Goal: Information Seeking & Learning: Learn about a topic

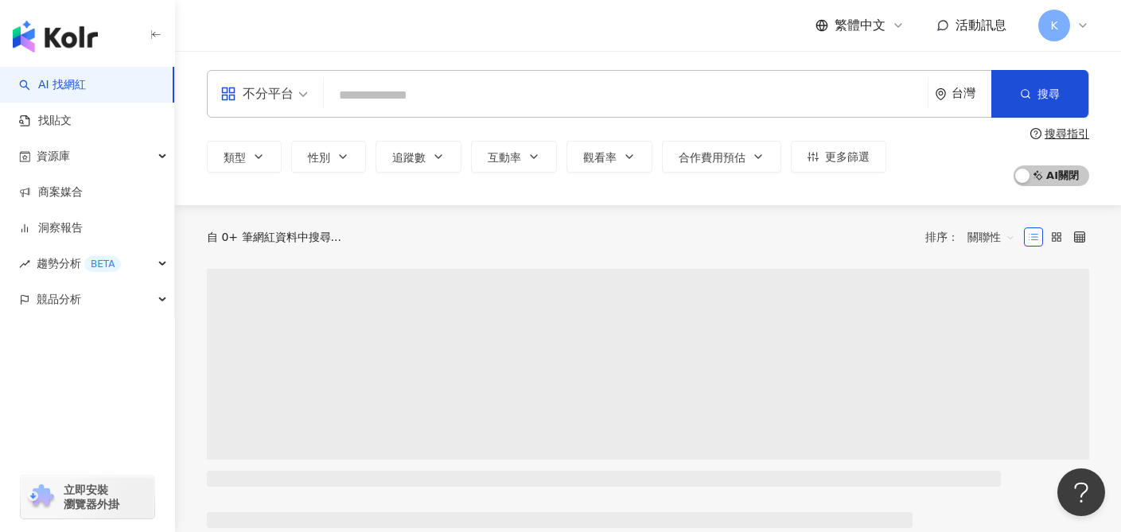
click at [290, 97] on div "不分平台" at bounding box center [256, 93] width 73 height 25
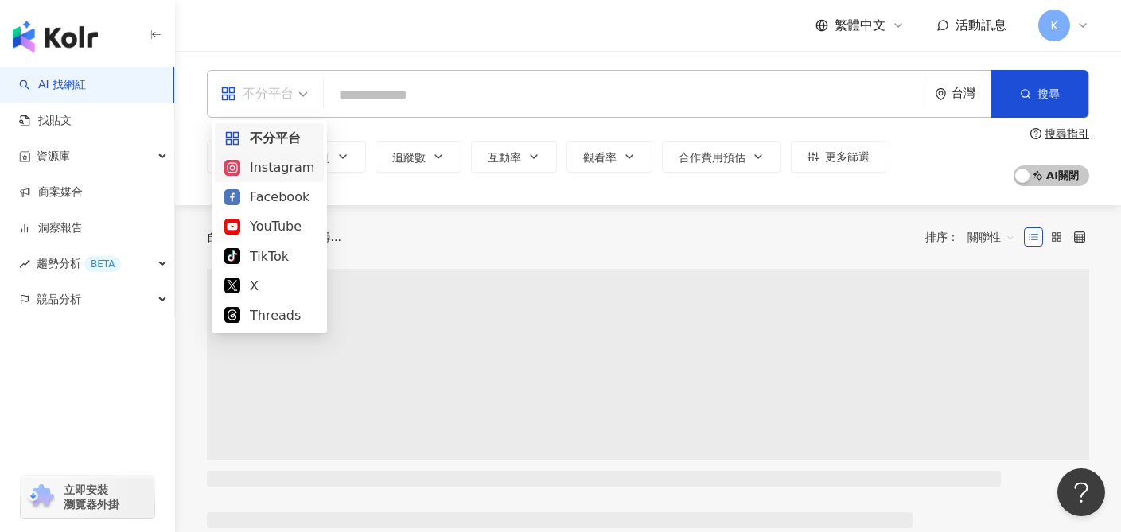
click at [287, 166] on div "Instagram" at bounding box center [269, 168] width 90 height 20
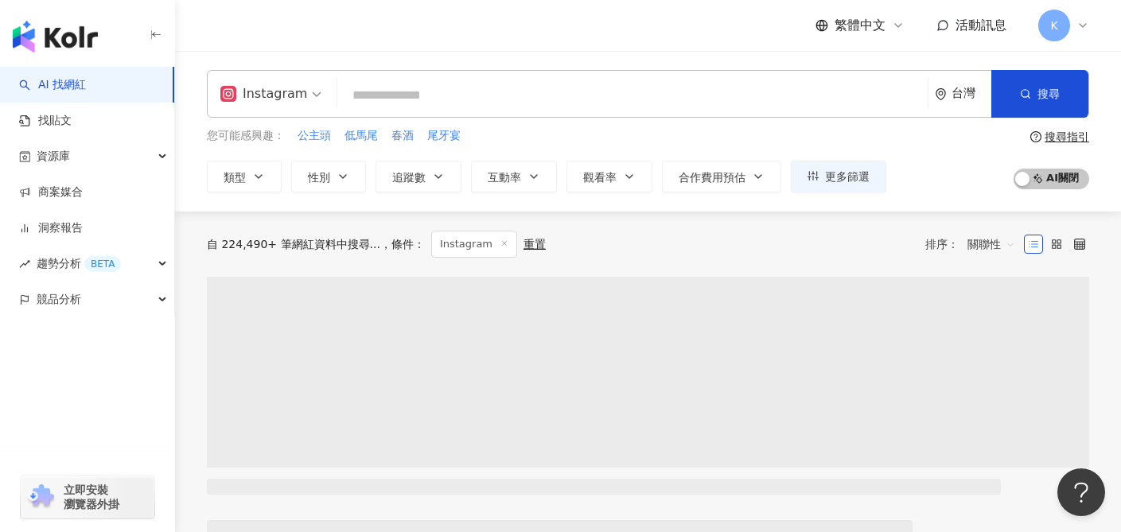
click at [460, 95] on input "search" at bounding box center [633, 95] width 578 height 30
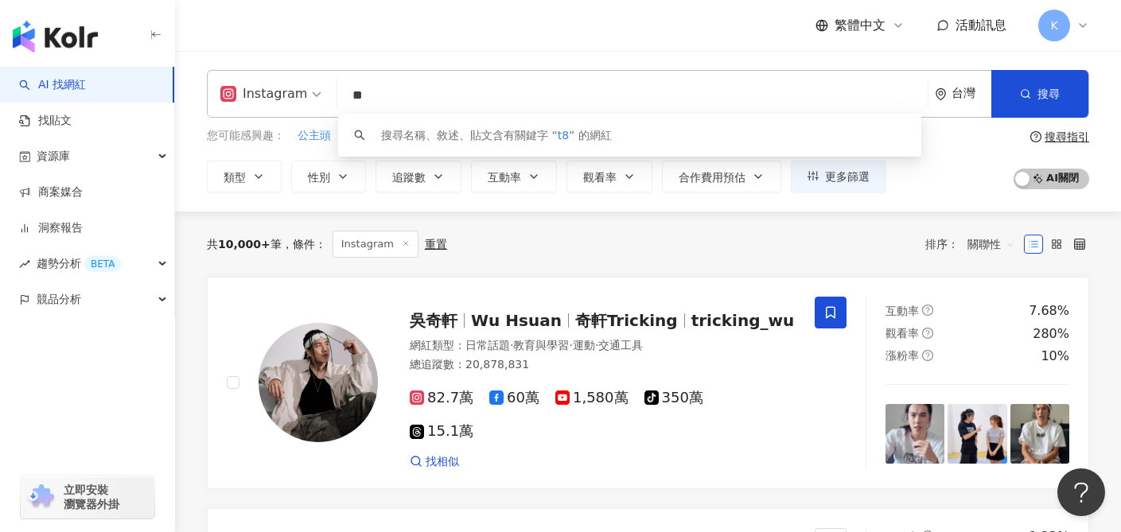
type input "*"
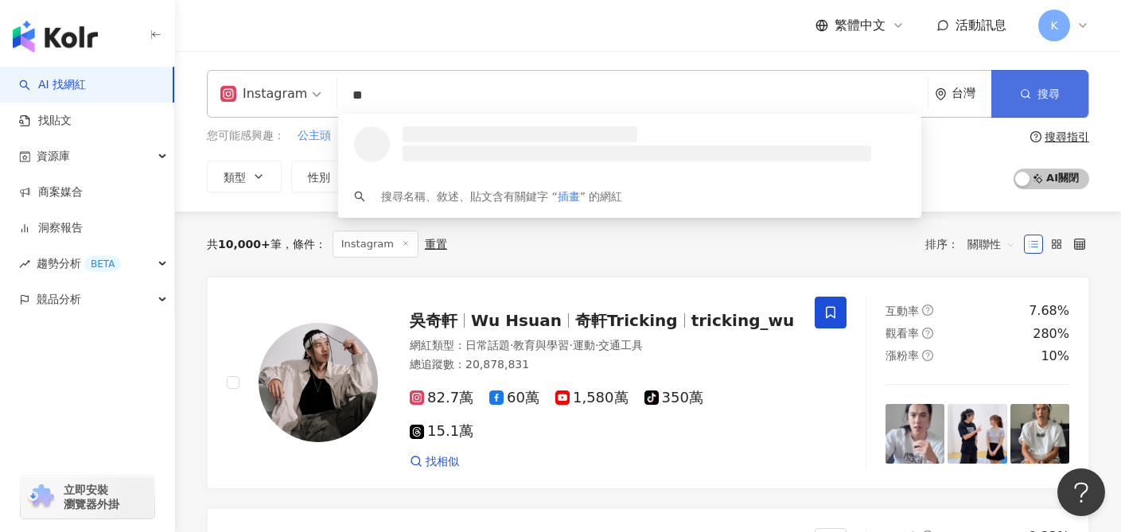
type input "**"
click at [1024, 88] on icon "button" at bounding box center [1025, 93] width 11 height 11
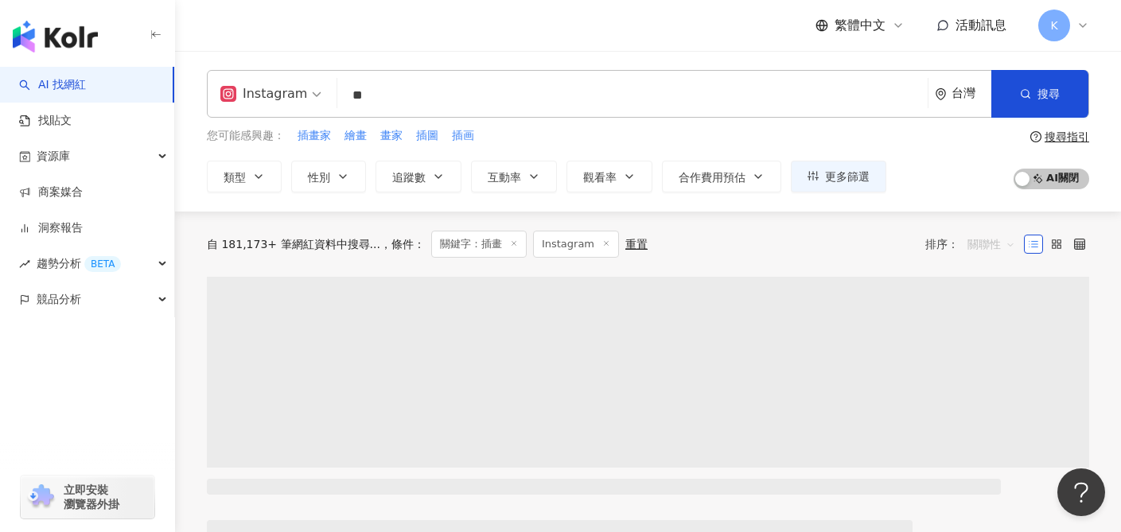
click at [980, 240] on span "關聯性" at bounding box center [992, 244] width 48 height 25
click at [985, 415] on div "關鍵字" at bounding box center [992, 413] width 40 height 18
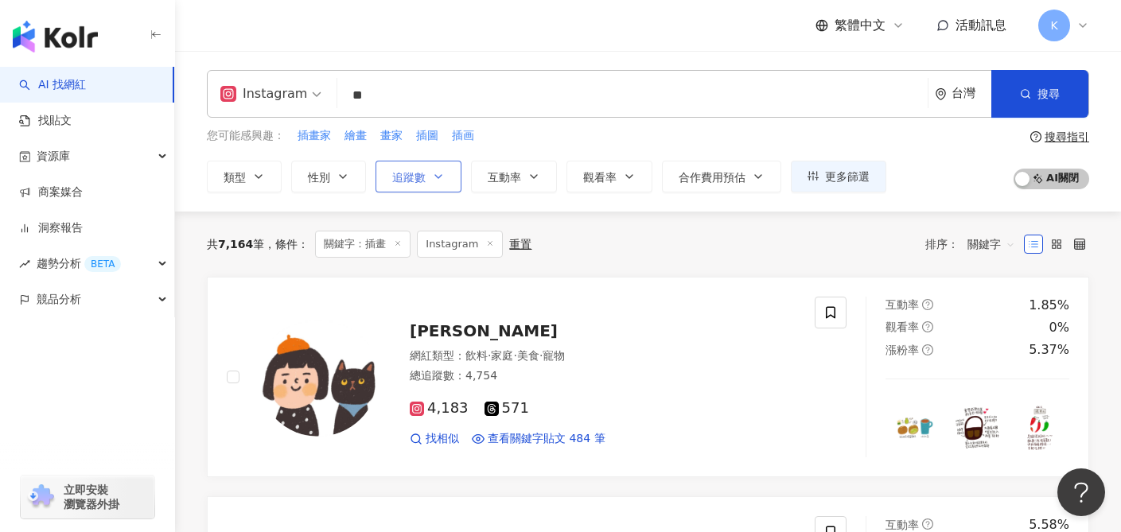
click at [431, 174] on button "追蹤數" at bounding box center [419, 177] width 86 height 32
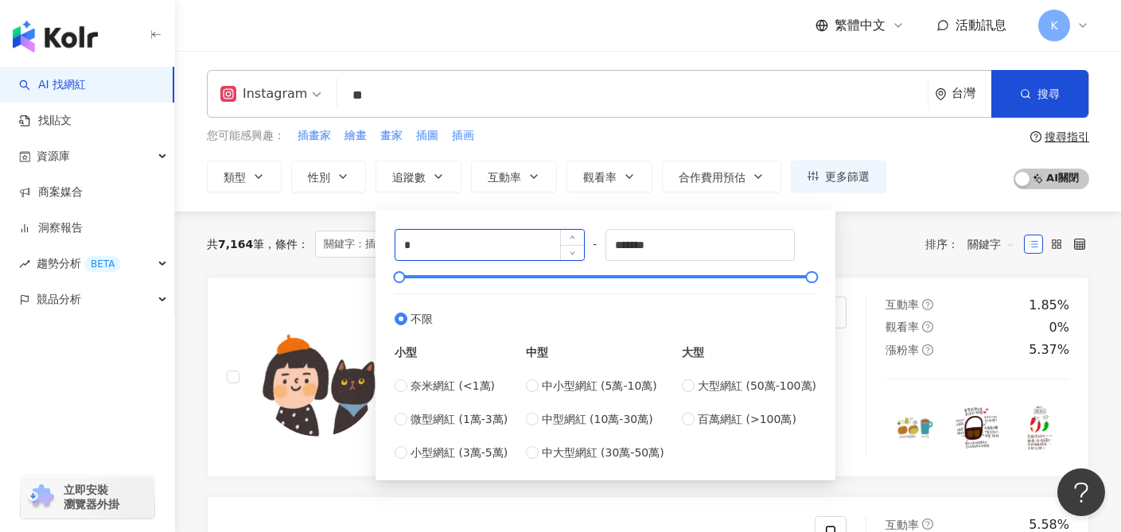
click at [419, 248] on input "*" at bounding box center [490, 245] width 189 height 30
type input "*"
type input "*****"
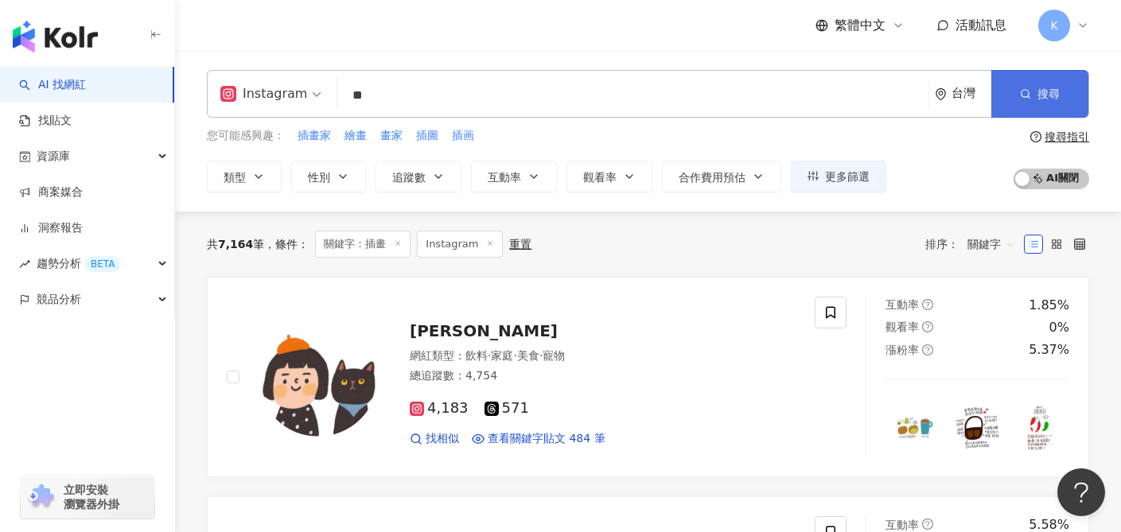
click at [1057, 89] on span "搜尋" at bounding box center [1049, 94] width 22 height 13
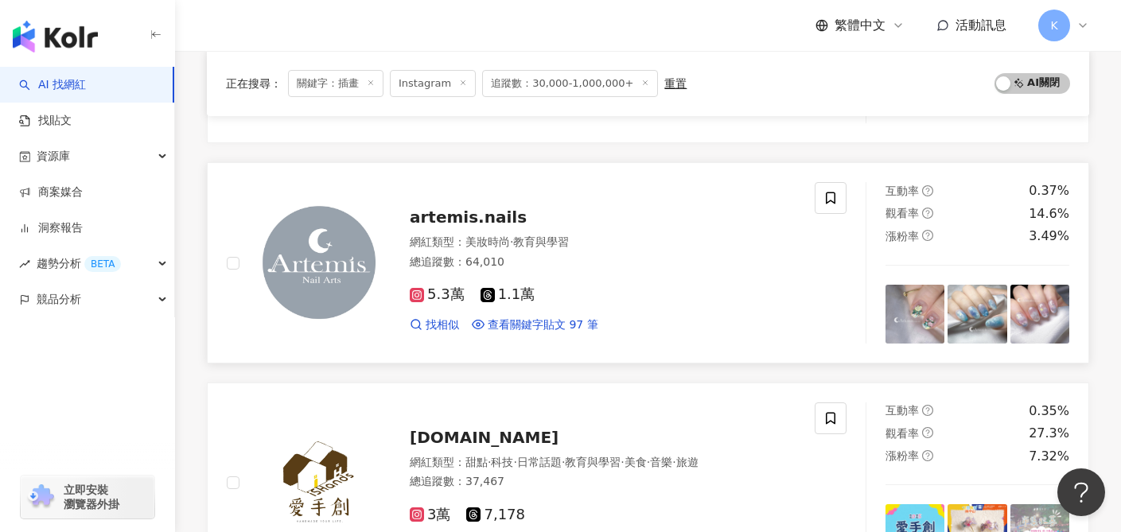
scroll to position [2756, 0]
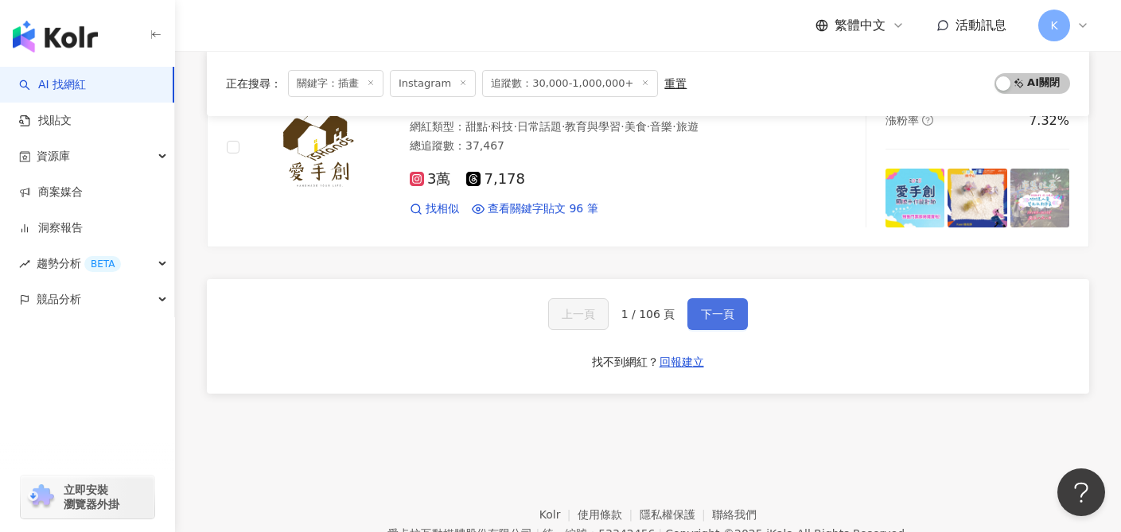
click at [738, 314] on button "下一頁" at bounding box center [718, 314] width 60 height 32
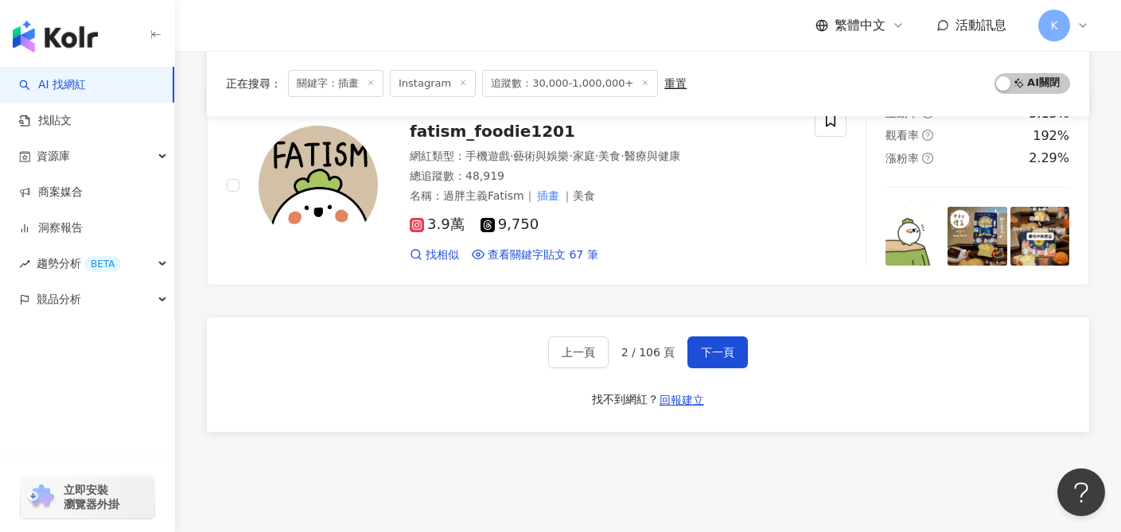
scroll to position [2528, 0]
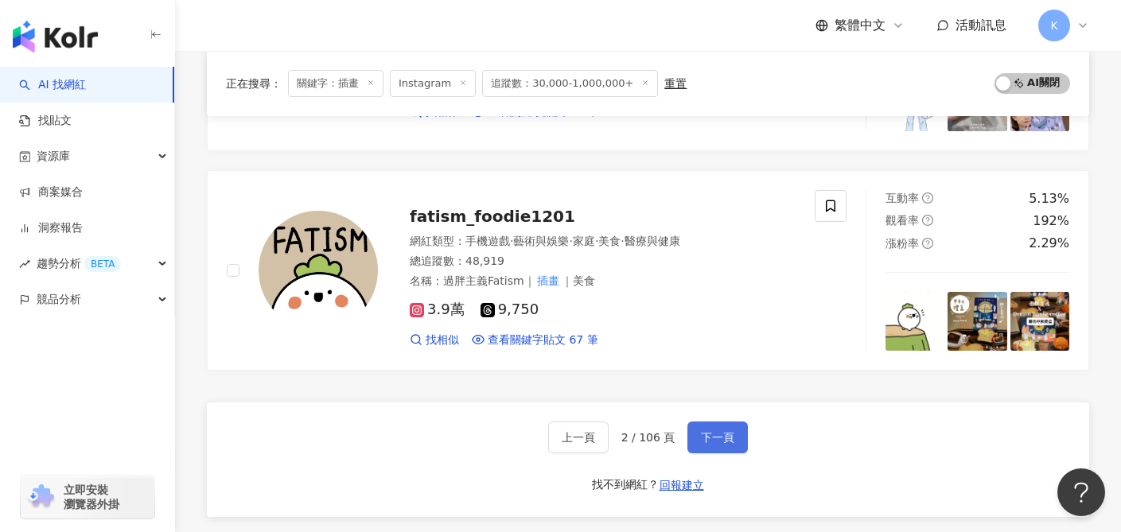
click at [724, 449] on button "下一頁" at bounding box center [718, 438] width 60 height 32
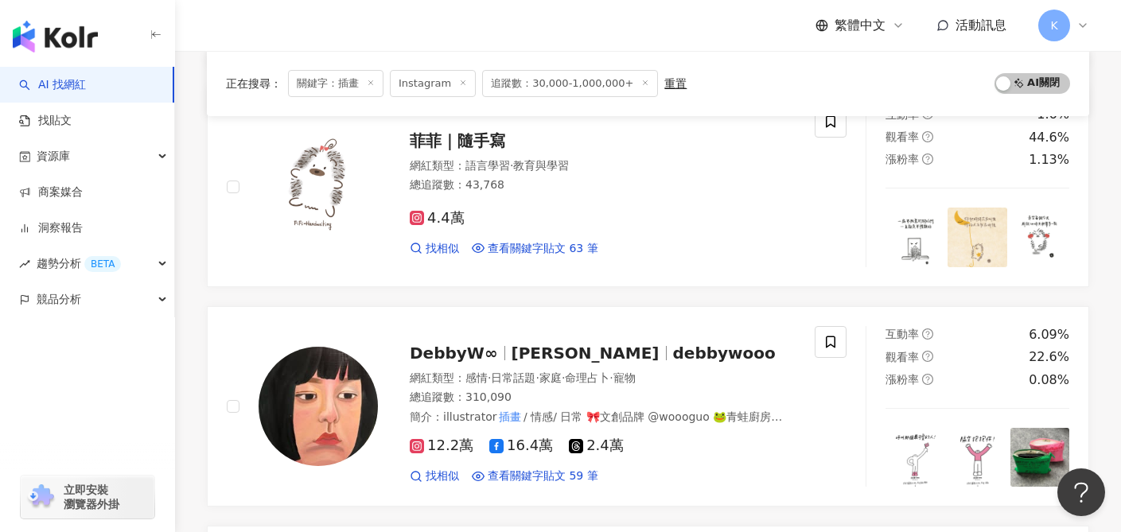
scroll to position [2546, 0]
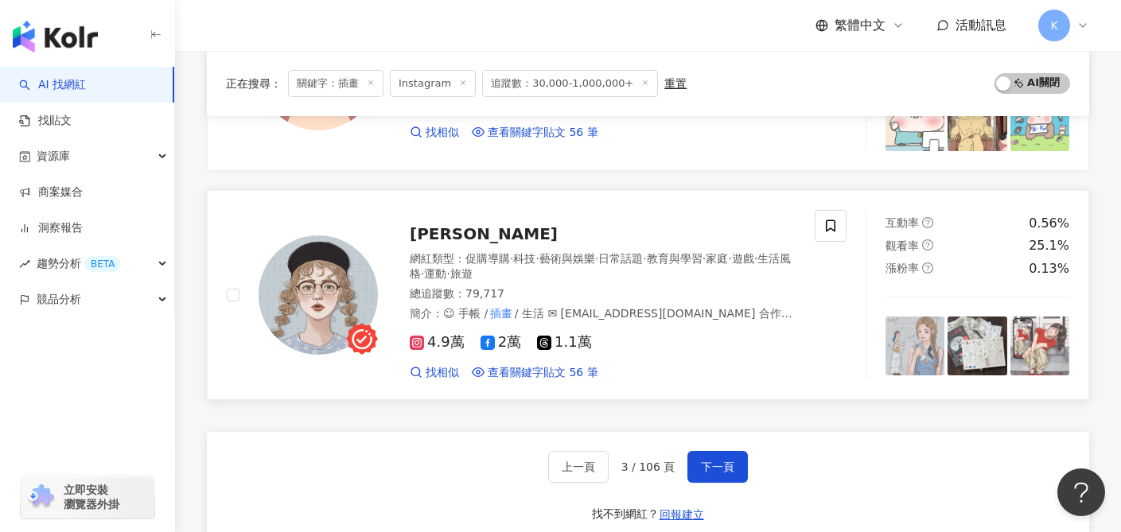
click at [435, 334] on span "4.9萬" at bounding box center [437, 342] width 55 height 17
click at [733, 451] on button "下一頁" at bounding box center [718, 467] width 60 height 32
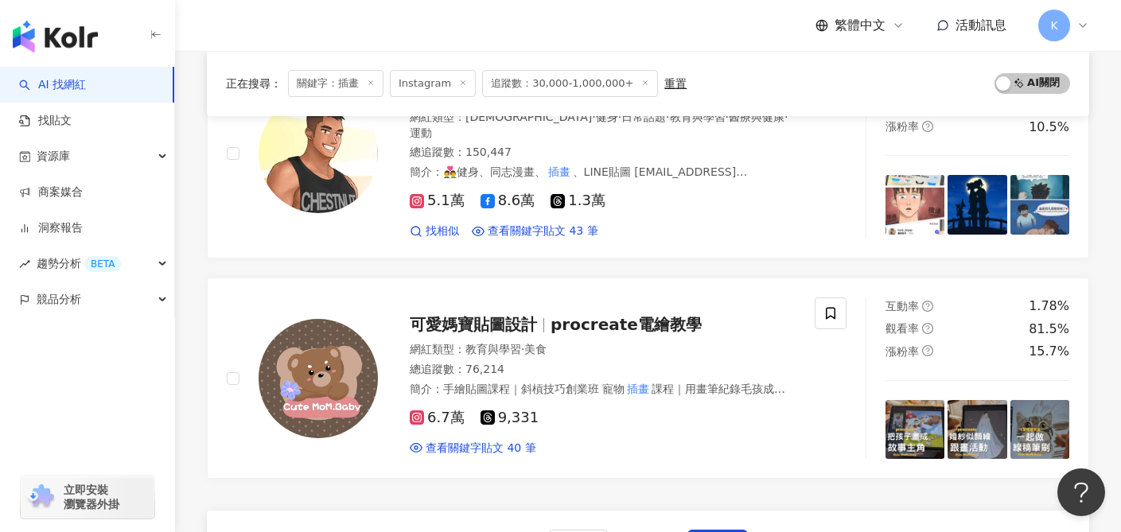
scroll to position [2627, 0]
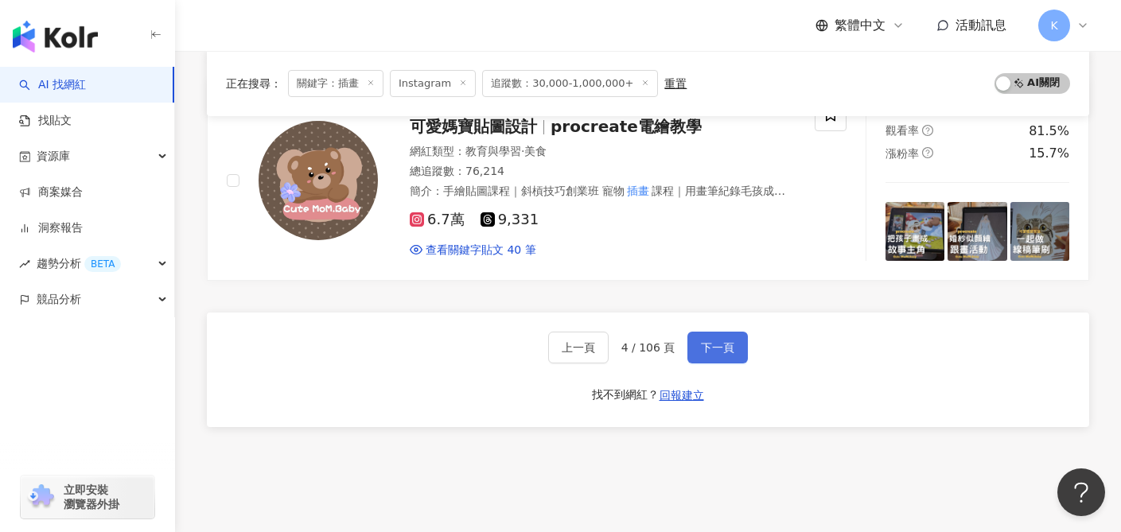
click at [700, 344] on button "下一頁" at bounding box center [718, 348] width 60 height 32
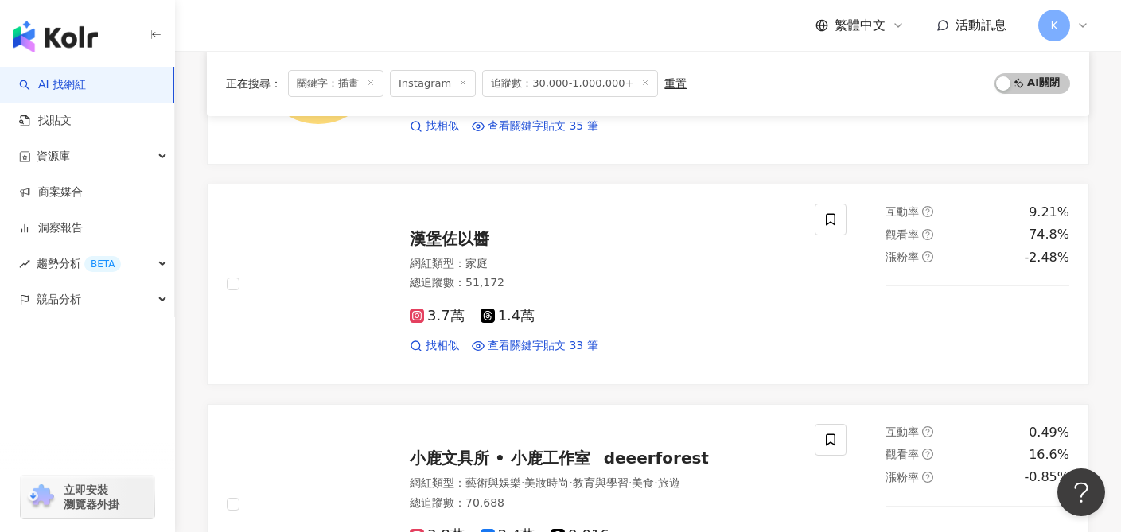
scroll to position [2522, 0]
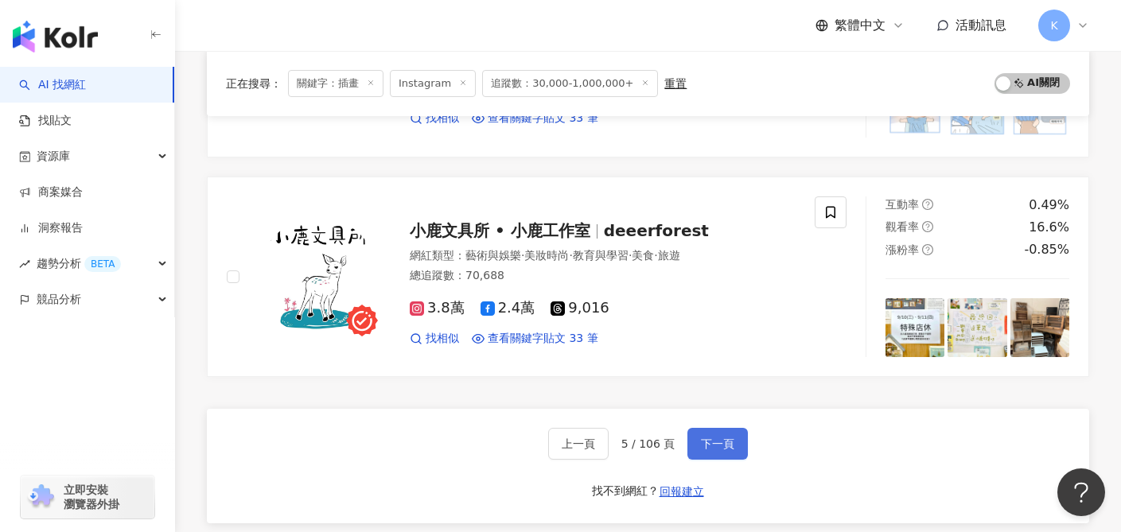
click at [707, 441] on span "下一頁" at bounding box center [717, 444] width 33 height 13
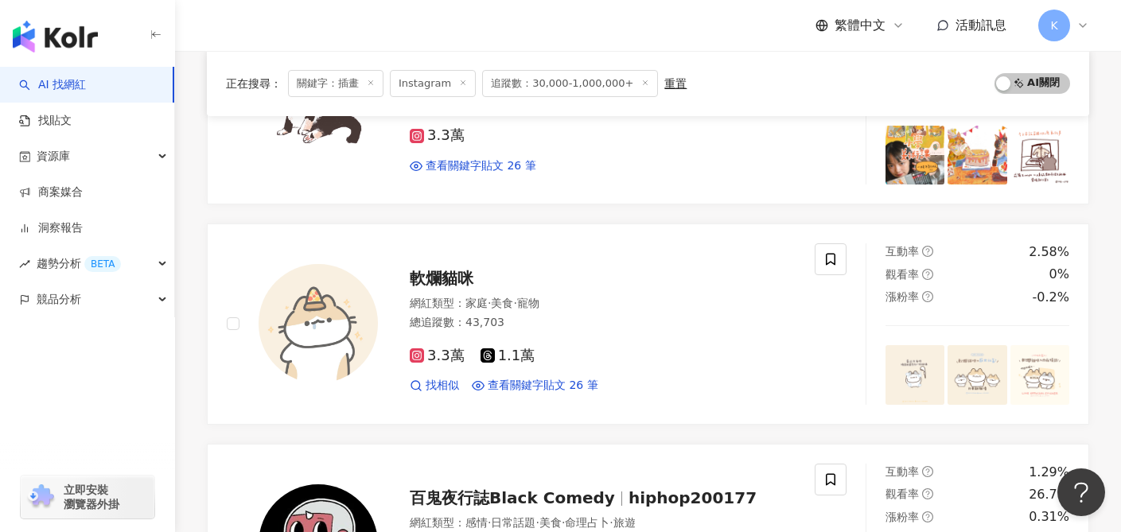
scroll to position [2575, 0]
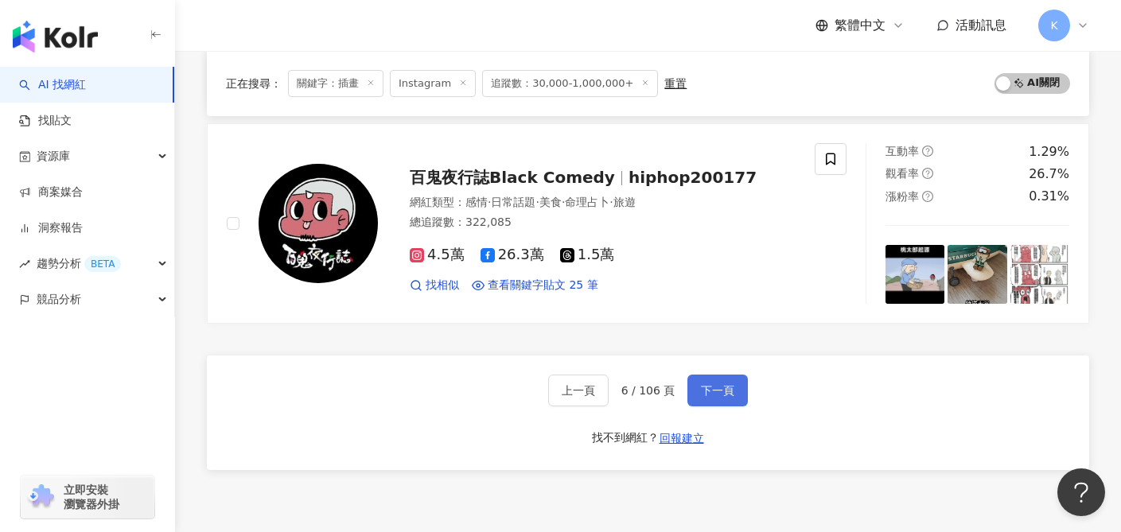
click at [715, 384] on span "下一頁" at bounding box center [717, 390] width 33 height 13
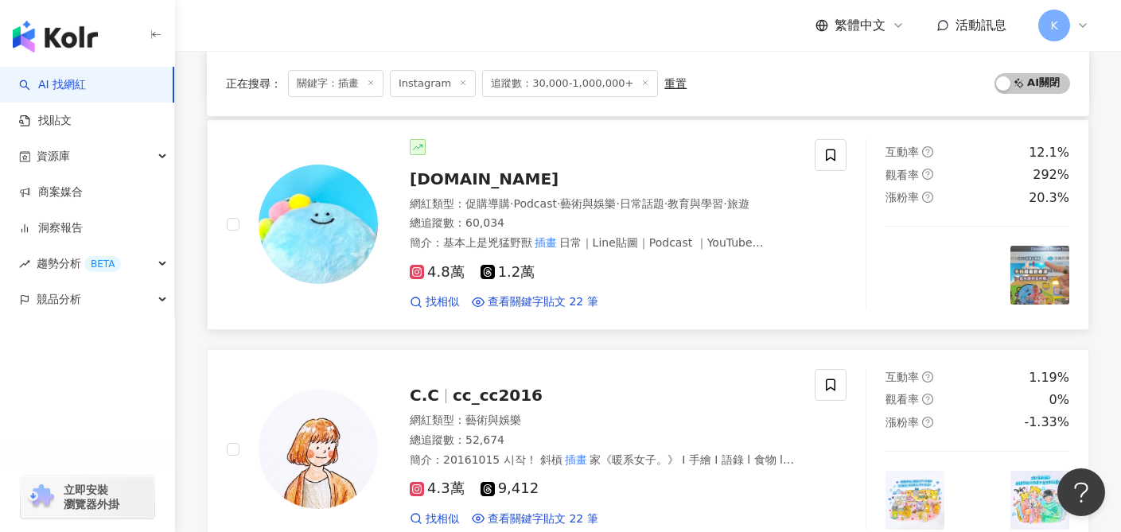
scroll to position [1129, 0]
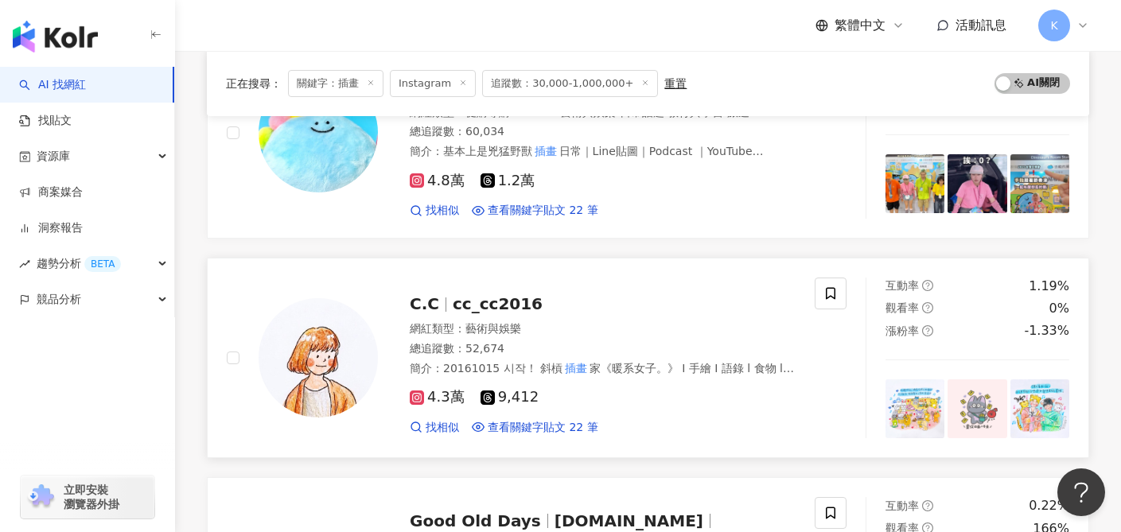
click at [434, 402] on span "4.3萬" at bounding box center [437, 397] width 55 height 17
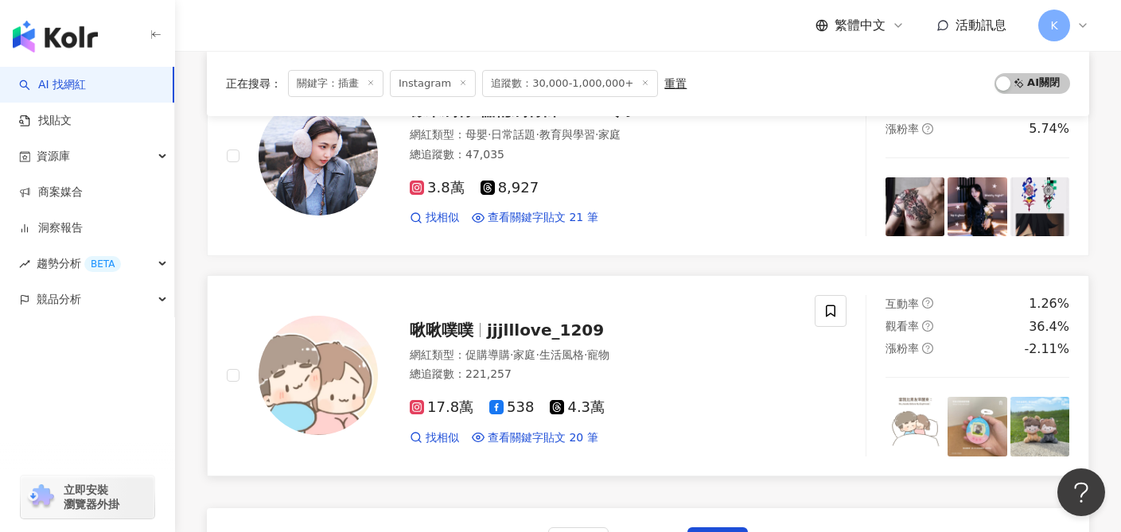
scroll to position [2619, 0]
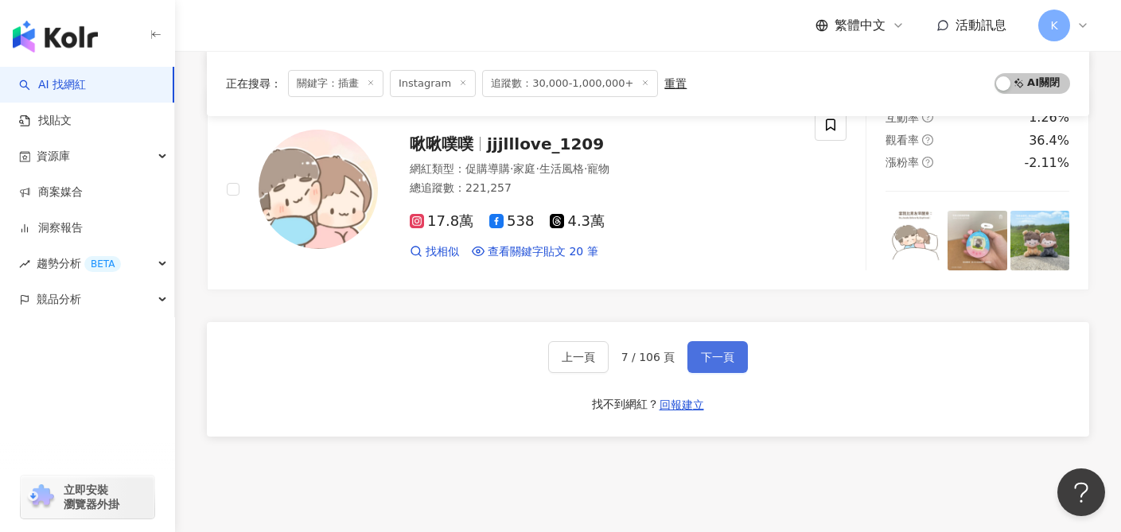
click at [731, 357] on span "下一頁" at bounding box center [717, 357] width 33 height 13
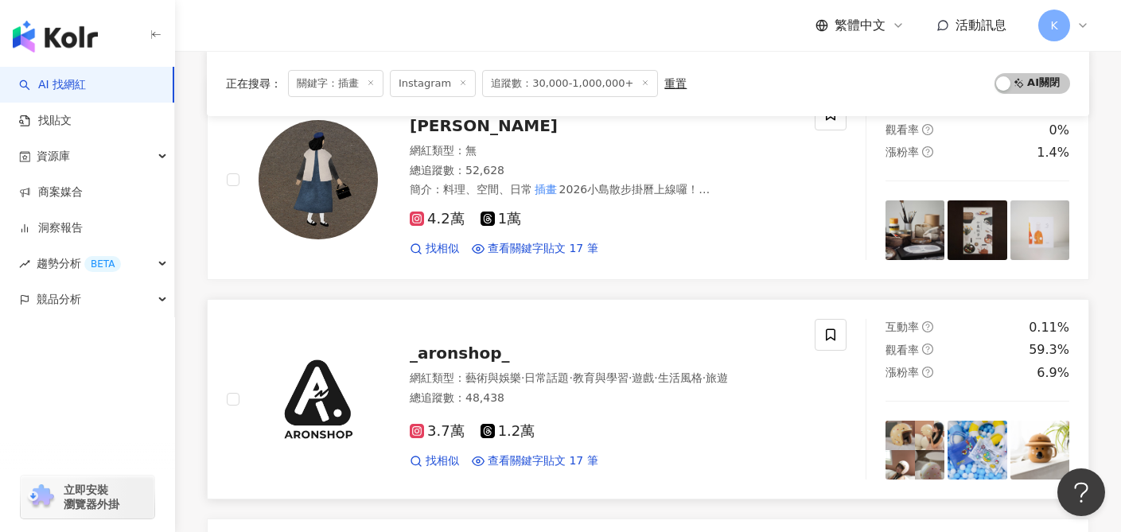
scroll to position [1896, 0]
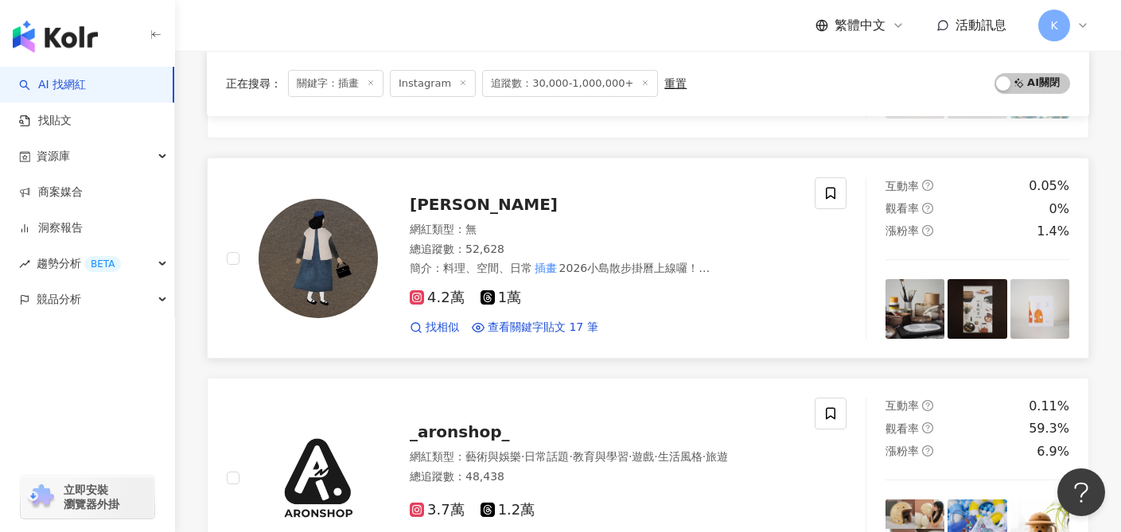
click at [441, 295] on span "4.2萬" at bounding box center [437, 298] width 55 height 17
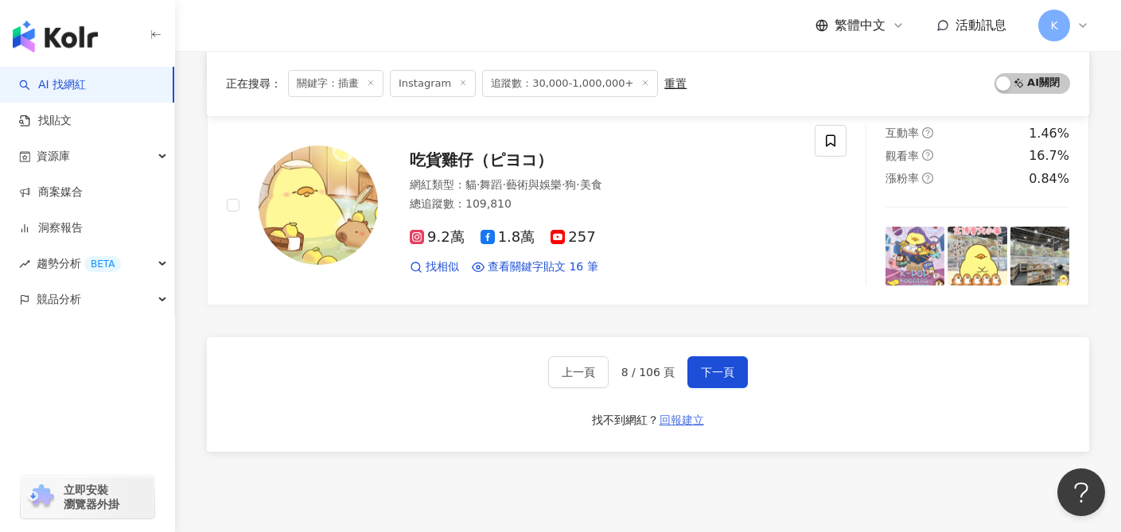
scroll to position [2673, 0]
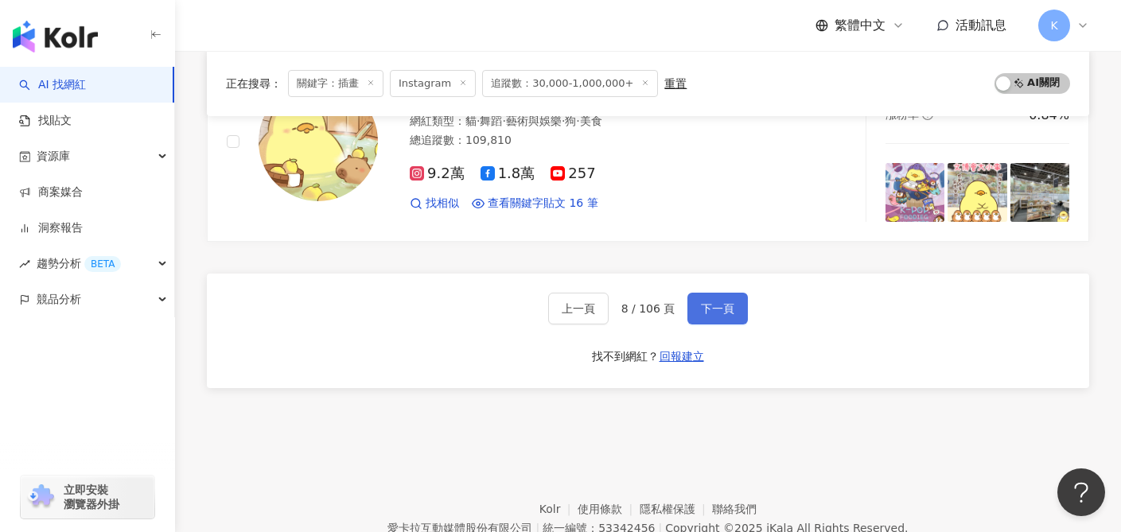
click at [715, 308] on span "下一頁" at bounding box center [717, 308] width 33 height 13
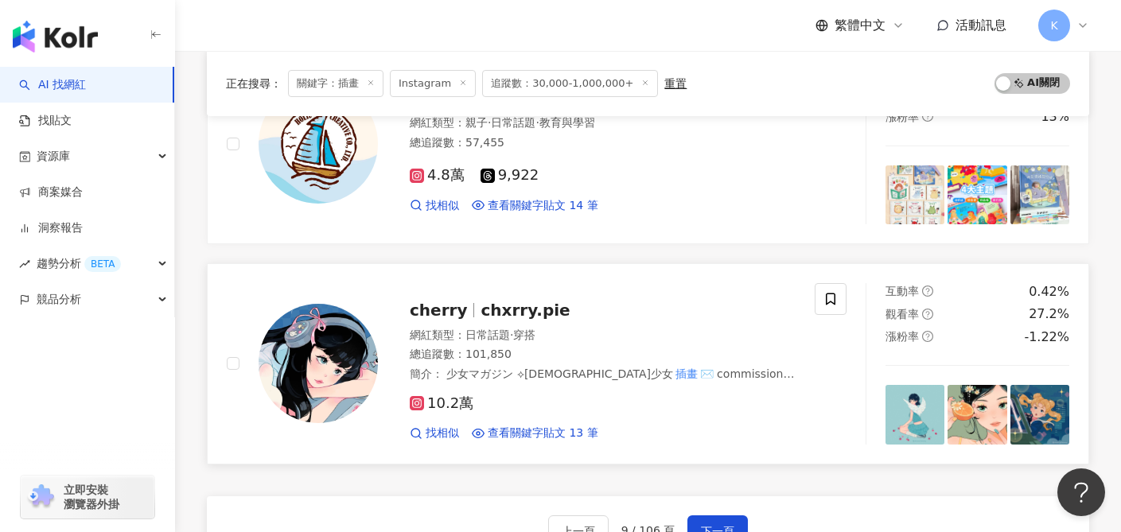
scroll to position [2452, 0]
click at [446, 404] on span "10.2萬" at bounding box center [442, 403] width 64 height 17
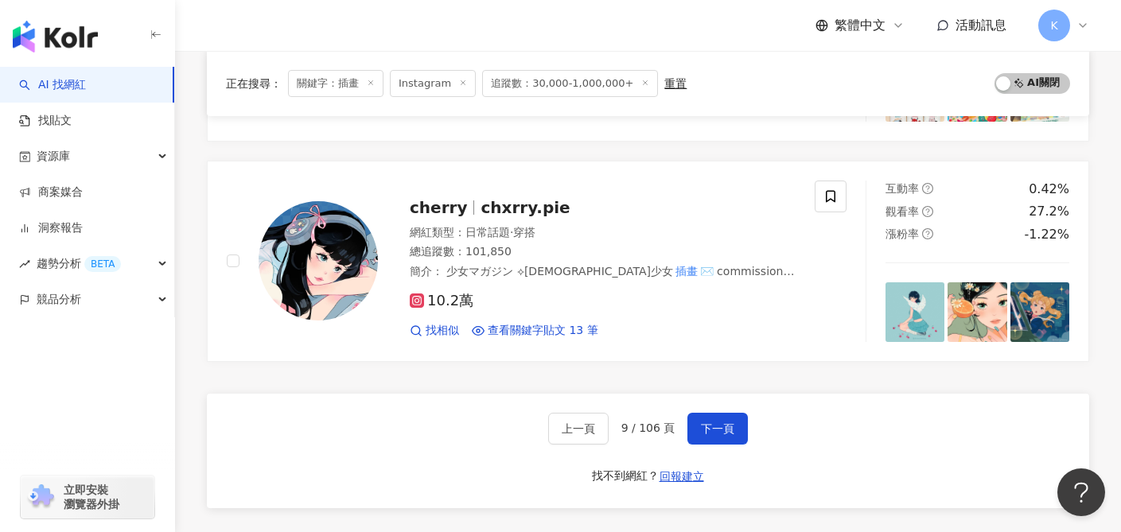
scroll to position [2745, 0]
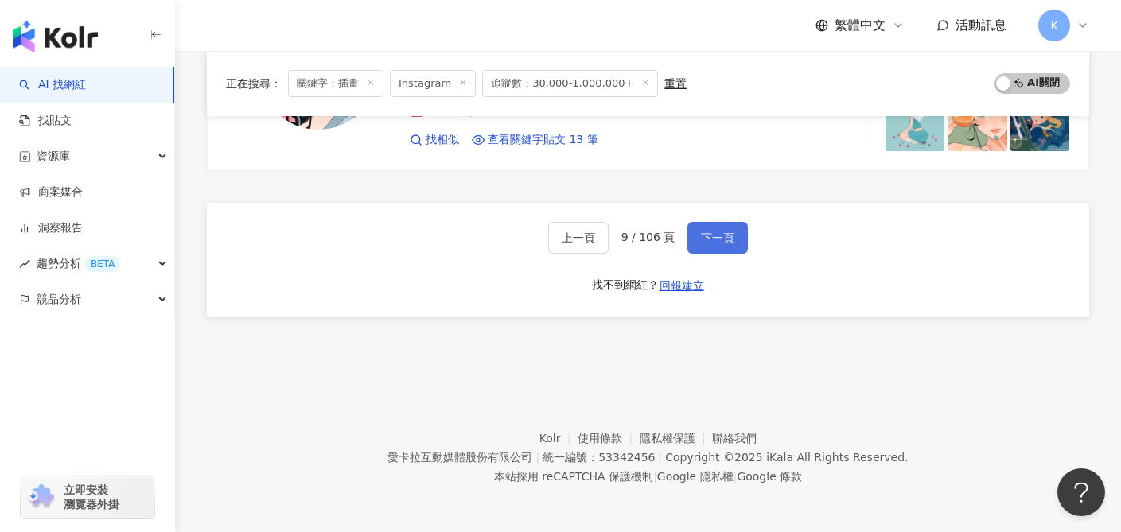
click at [716, 244] on button "下一頁" at bounding box center [718, 238] width 60 height 32
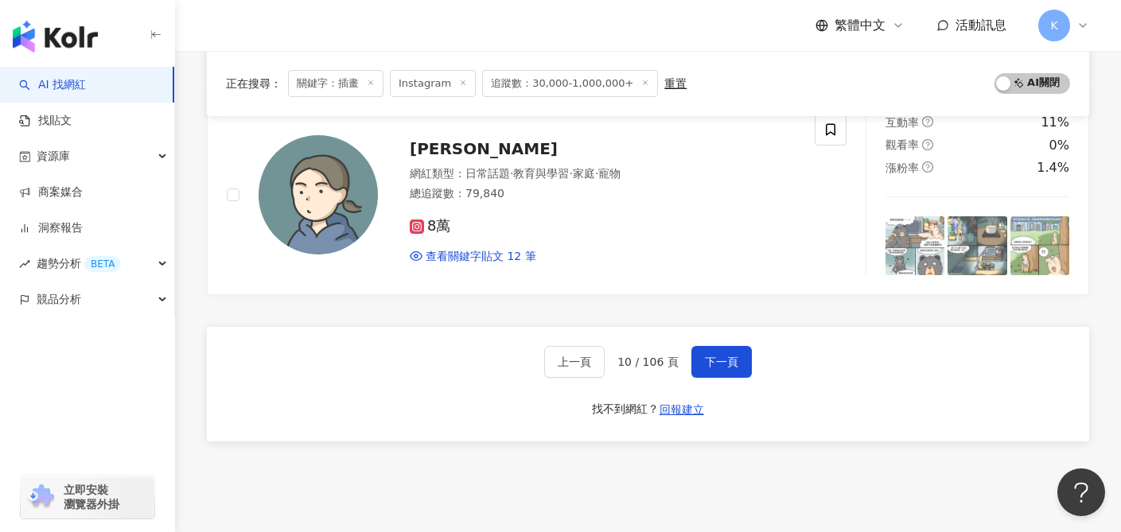
scroll to position [2738, 0]
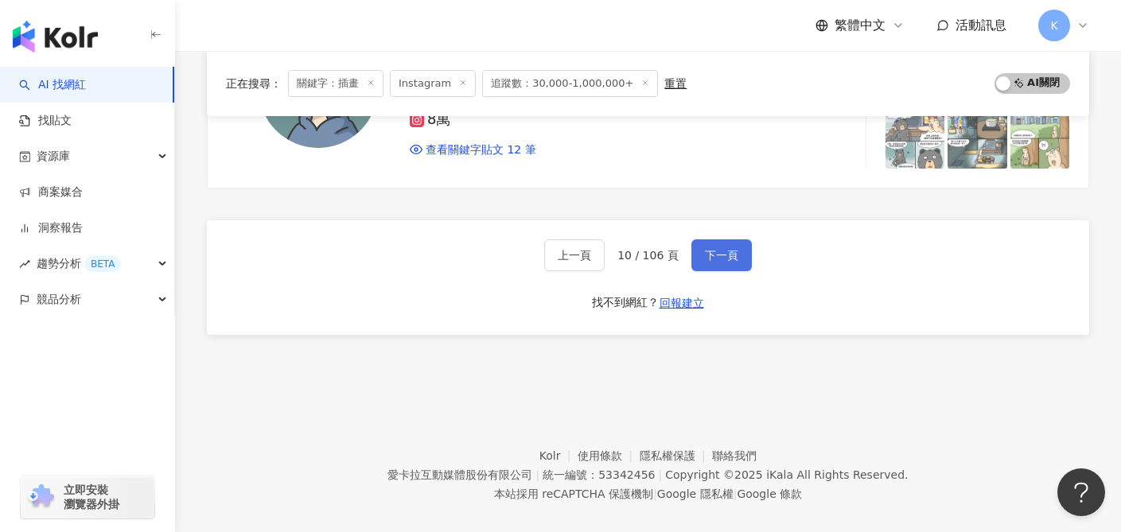
click at [706, 240] on button "下一頁" at bounding box center [722, 256] width 60 height 32
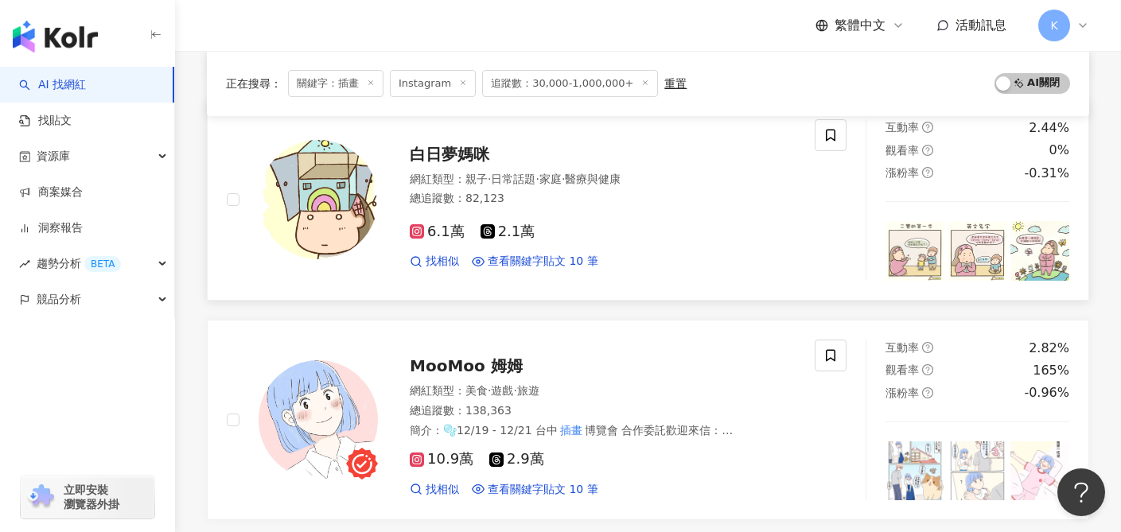
scroll to position [2508, 0]
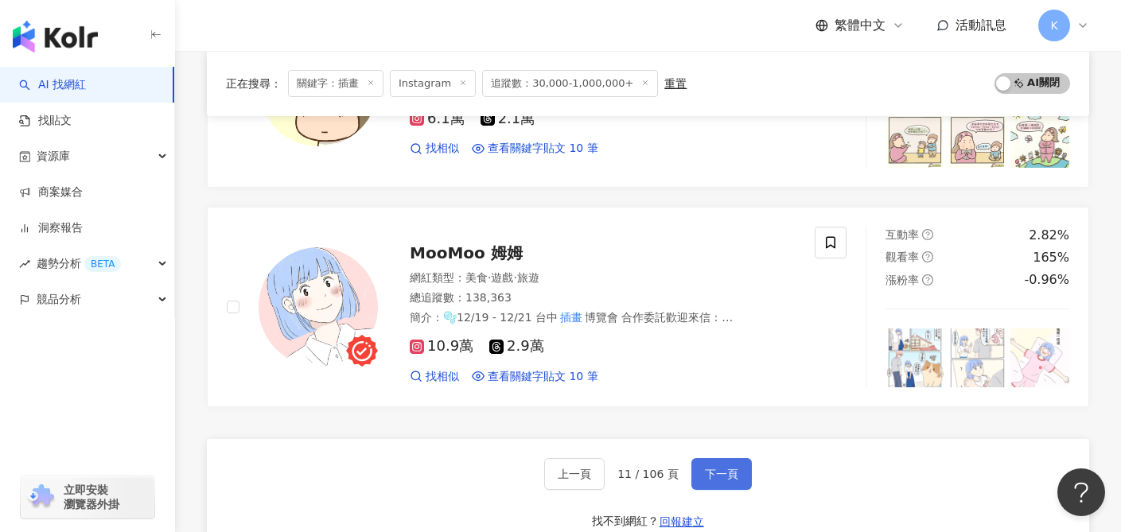
click at [720, 468] on span "下一頁" at bounding box center [721, 474] width 33 height 13
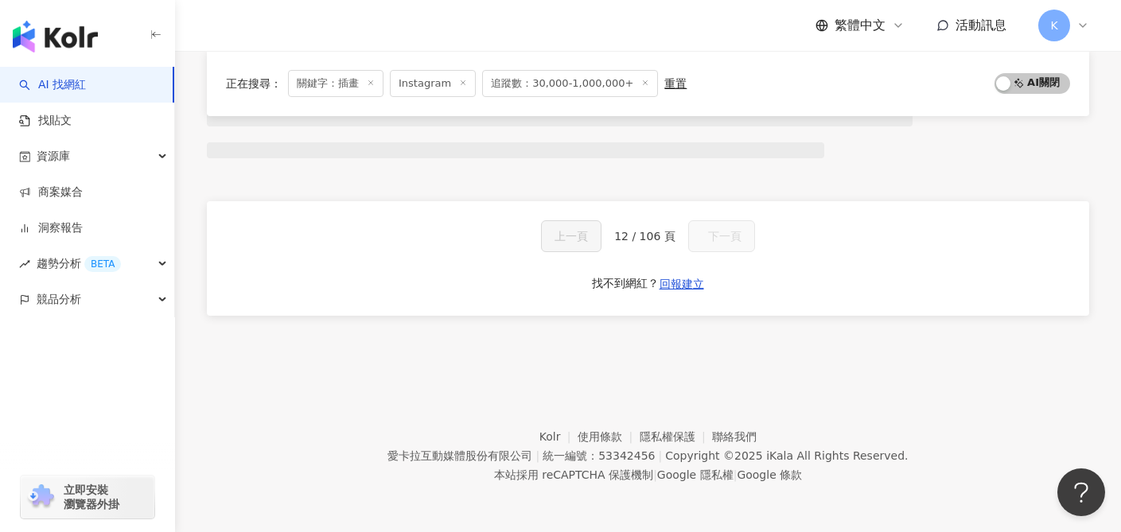
scroll to position [822, 0]
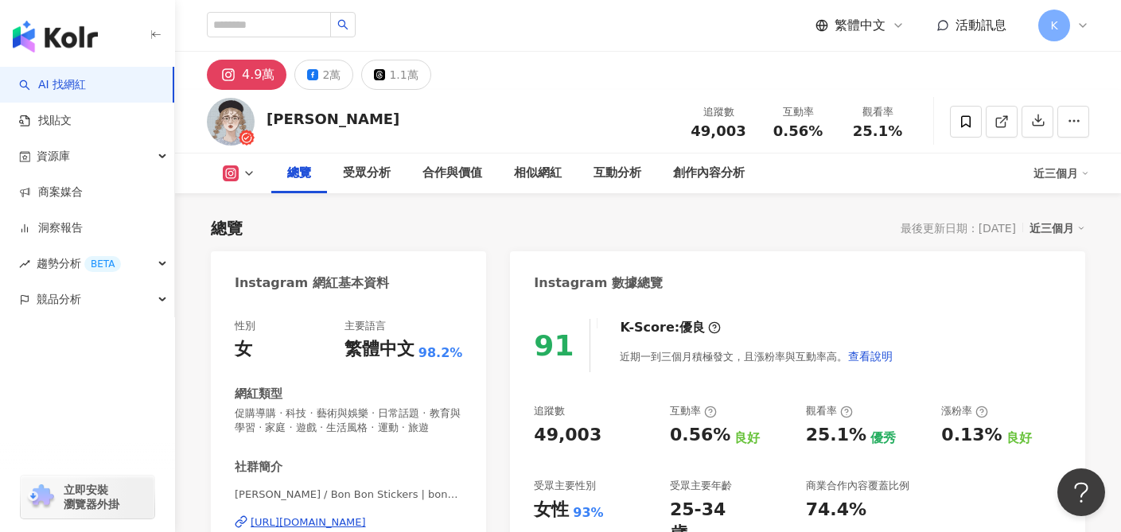
scroll to position [105, 0]
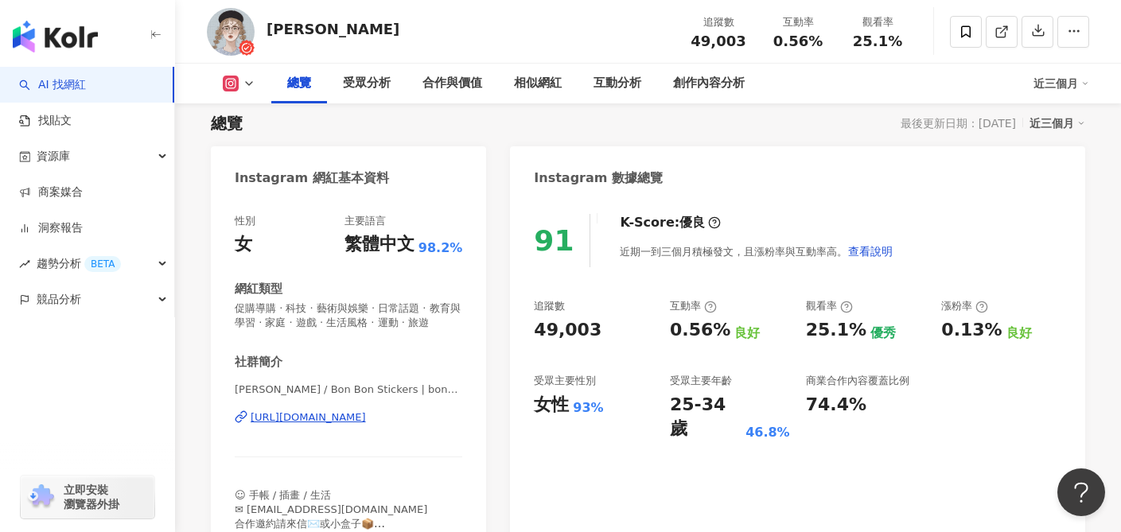
click at [366, 418] on div "[URL][DOMAIN_NAME]" at bounding box center [308, 418] width 115 height 14
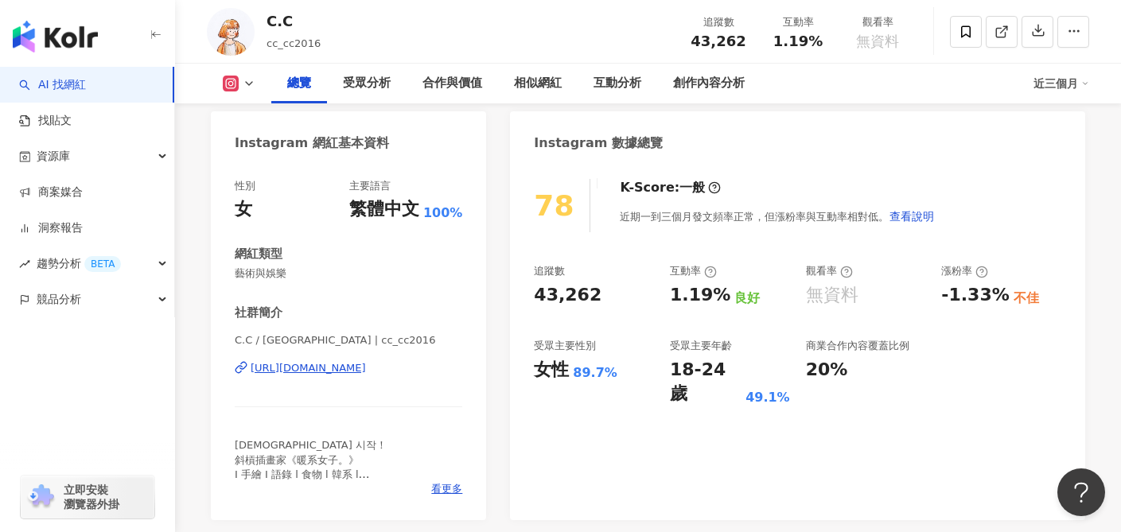
click at [330, 371] on div "https://www.instagram.com/cc_cc2016/" at bounding box center [308, 368] width 115 height 14
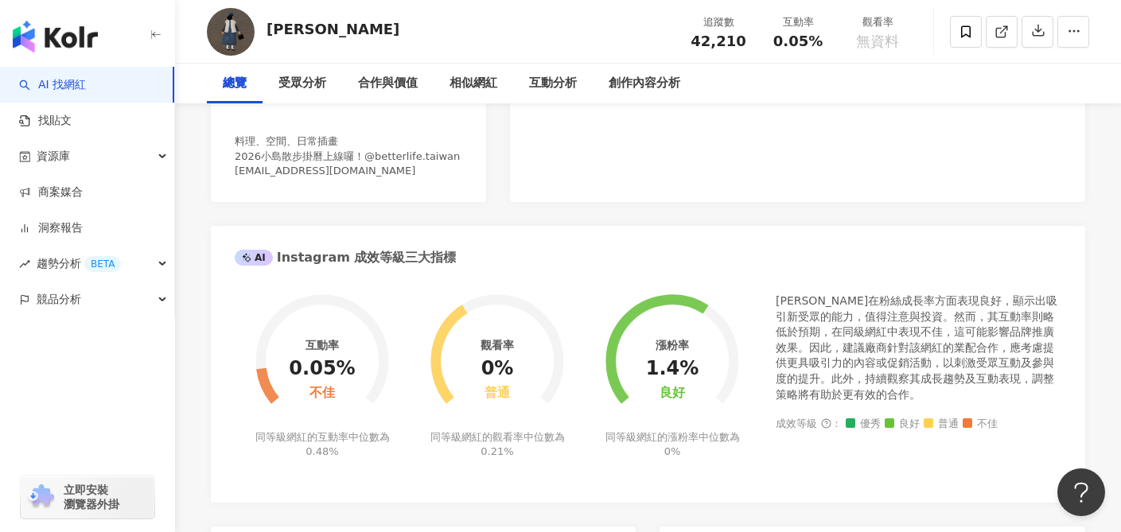
scroll to position [224, 0]
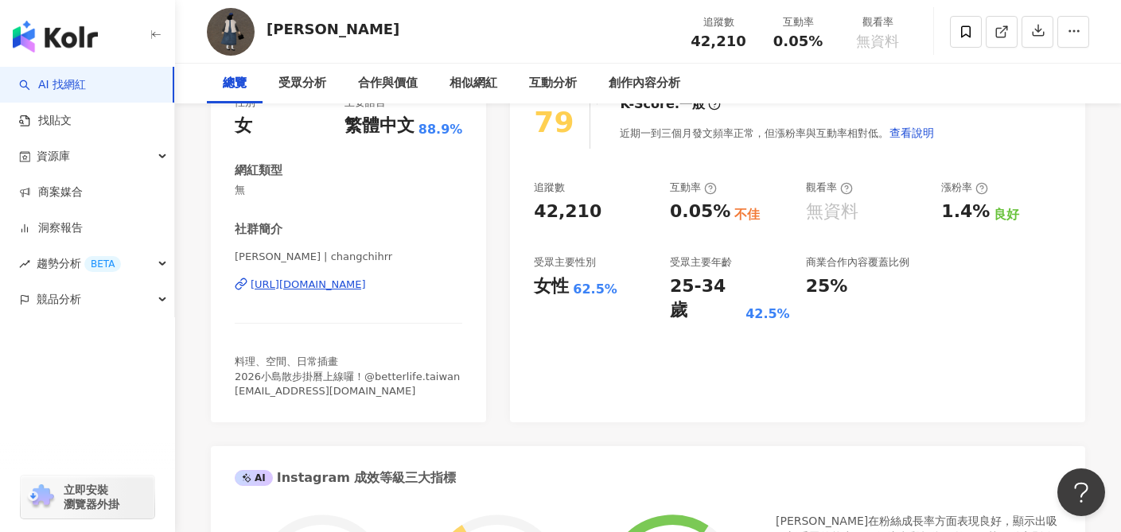
click at [366, 287] on div "https://www.instagram.com/changchihrr/" at bounding box center [308, 285] width 115 height 14
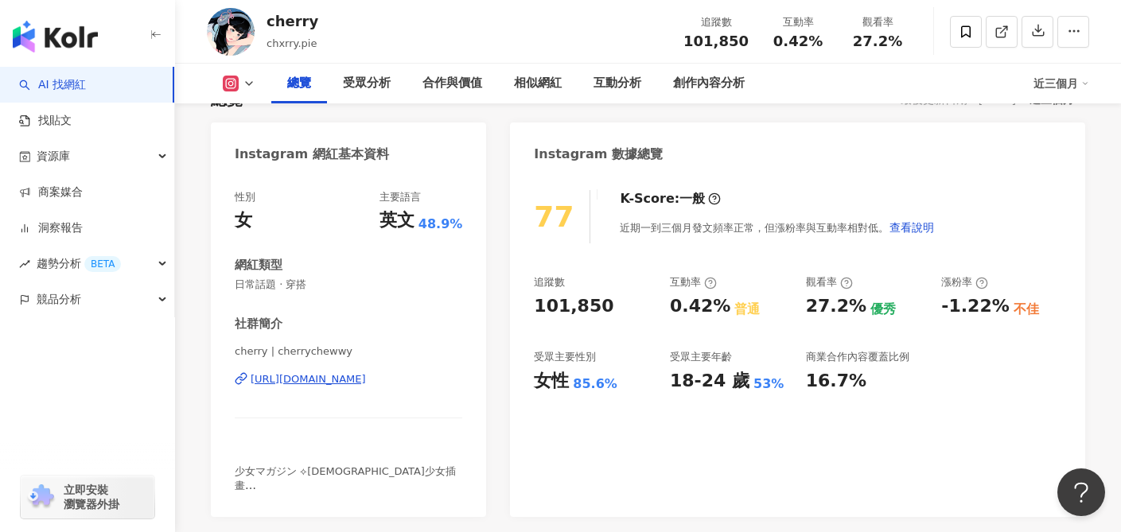
scroll to position [146, 0]
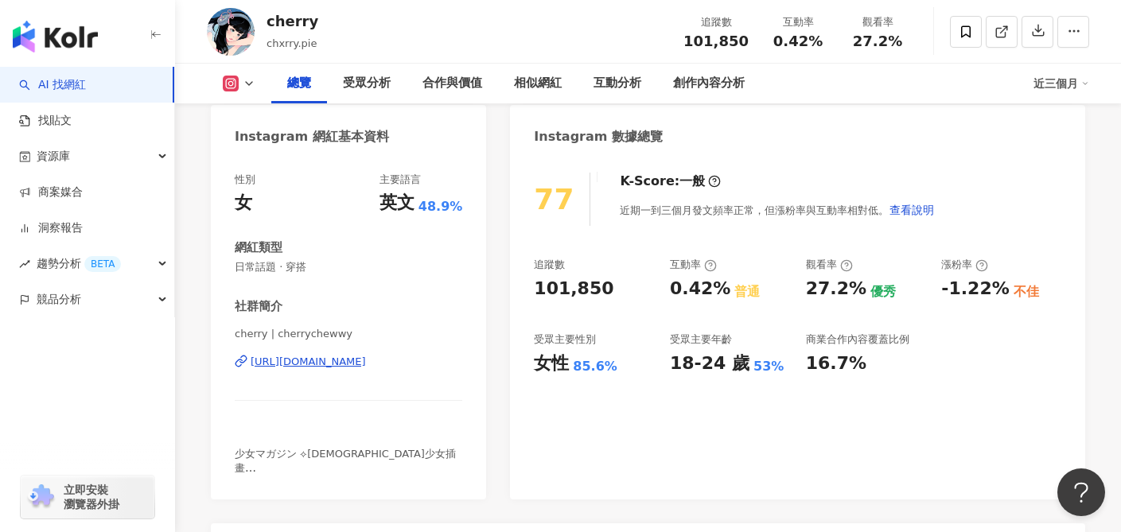
click at [357, 365] on div "https://www.instagram.com/cherrychewwy/" at bounding box center [308, 362] width 115 height 14
